Goal: Task Accomplishment & Management: Manage account settings

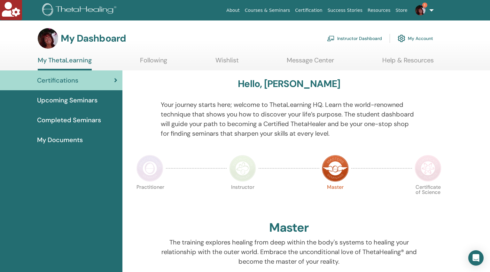
click at [365, 38] on link "Instructor Dashboard" at bounding box center [354, 38] width 55 height 14
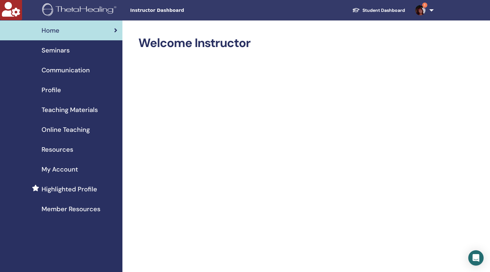
click at [55, 49] on span "Seminars" at bounding box center [56, 50] width 28 height 10
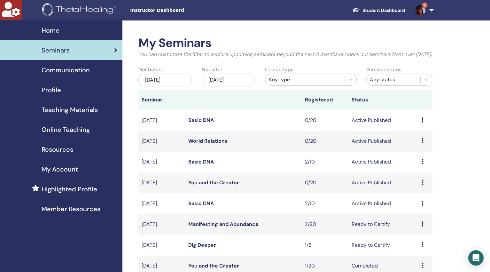
click at [299, 83] on div "Any type" at bounding box center [305, 80] width 73 height 8
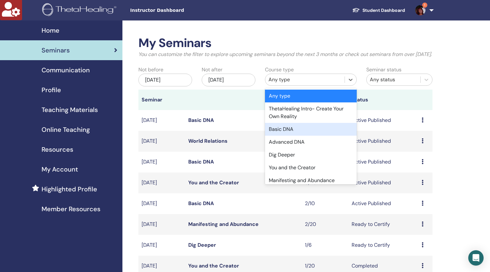
click at [285, 136] on div "Basic DNA" at bounding box center [311, 129] width 92 height 13
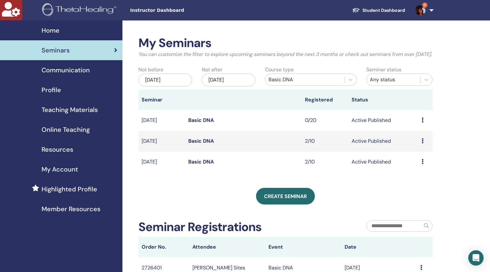
click at [202, 165] on link "Basic DNA" at bounding box center [201, 161] width 26 height 7
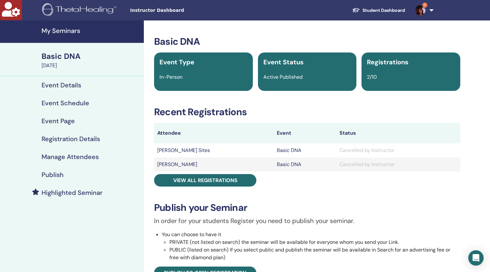
click at [59, 173] on h4 "Publish" at bounding box center [53, 175] width 22 height 8
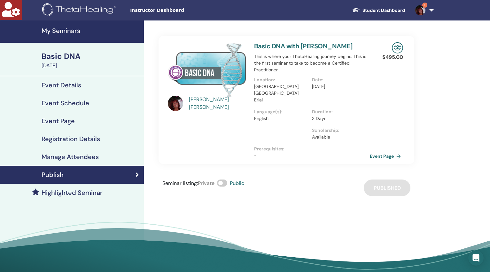
click at [220, 179] on span at bounding box center [222, 182] width 10 height 7
click at [69, 31] on h4 "My Seminars" at bounding box center [91, 31] width 99 height 8
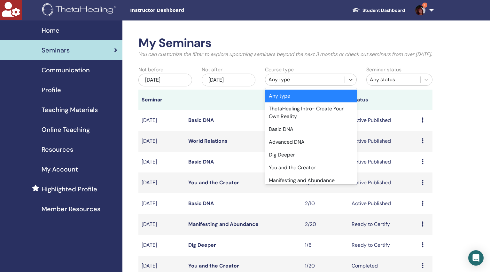
click at [300, 83] on div "Any type" at bounding box center [305, 80] width 73 height 8
click at [293, 136] on div "Basic DNA" at bounding box center [311, 129] width 92 height 13
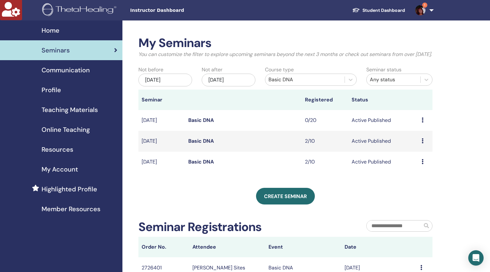
click at [199, 144] on link "Basic DNA" at bounding box center [201, 141] width 26 height 7
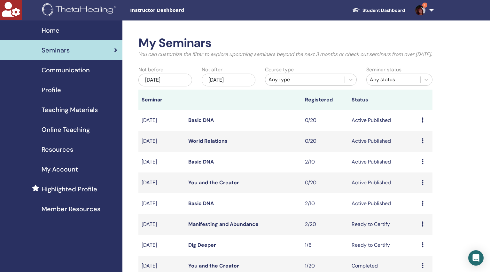
click at [302, 83] on div "Any type" at bounding box center [305, 80] width 73 height 8
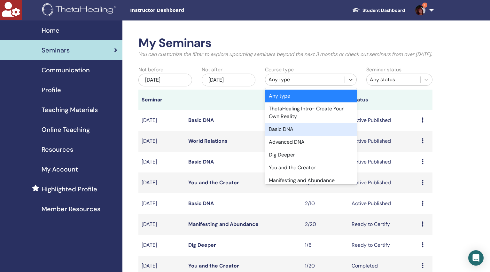
click at [294, 135] on div "Basic DNA" at bounding box center [311, 129] width 92 height 13
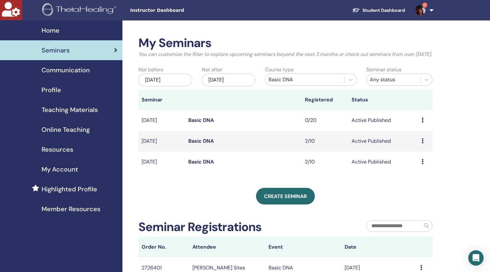
click at [208, 165] on link "Basic DNA" at bounding box center [201, 161] width 26 height 7
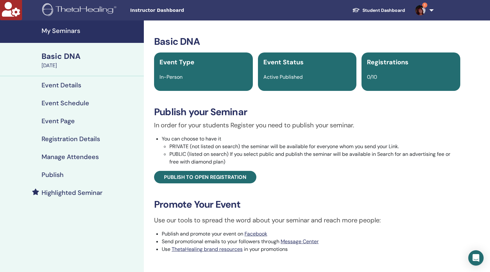
click at [67, 30] on h4 "My Seminars" at bounding box center [91, 31] width 99 height 8
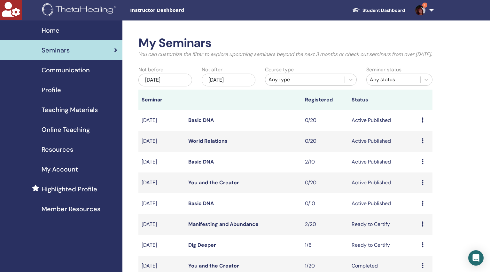
click at [292, 83] on div "Any type" at bounding box center [305, 80] width 73 height 8
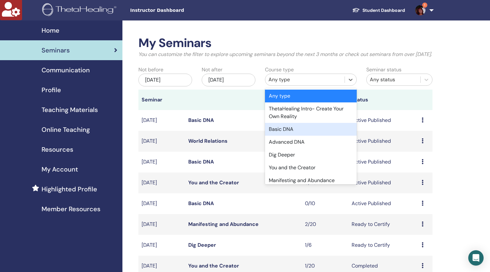
click at [288, 136] on div "Basic DNA" at bounding box center [311, 129] width 92 height 13
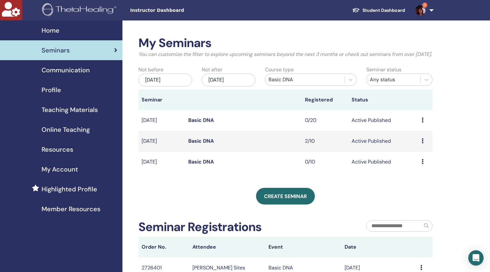
click at [422, 164] on icon at bounding box center [423, 161] width 2 height 5
click at [415, 202] on p "Cancel" at bounding box center [417, 202] width 24 height 8
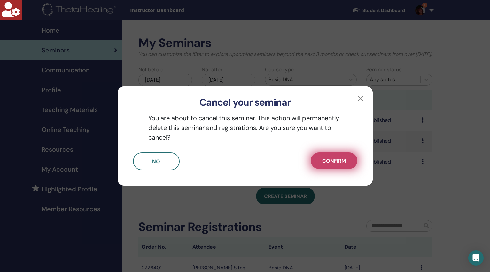
click at [328, 158] on span "Confirm" at bounding box center [334, 160] width 24 height 7
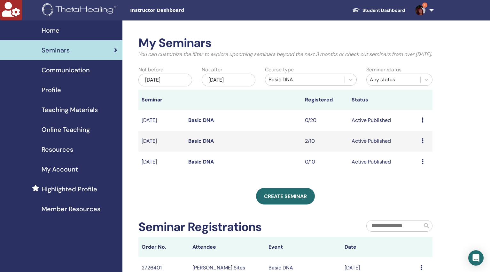
click at [200, 165] on link "Basic DNA" at bounding box center [201, 161] width 26 height 7
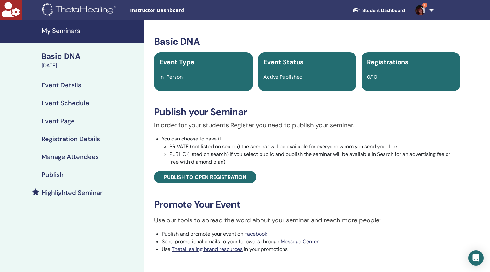
click at [52, 171] on h4 "Publish" at bounding box center [53, 175] width 22 height 8
